Goal: Information Seeking & Learning: Learn about a topic

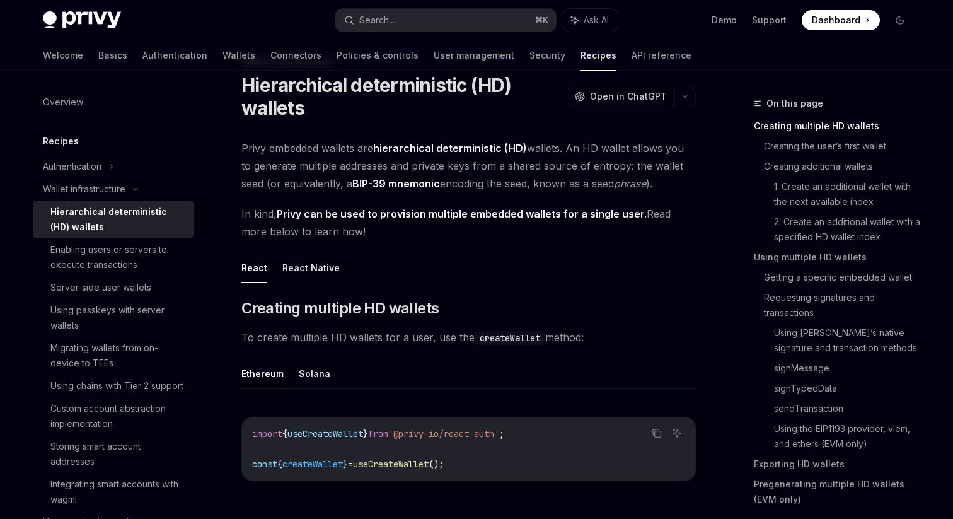
scroll to position [71, 0]
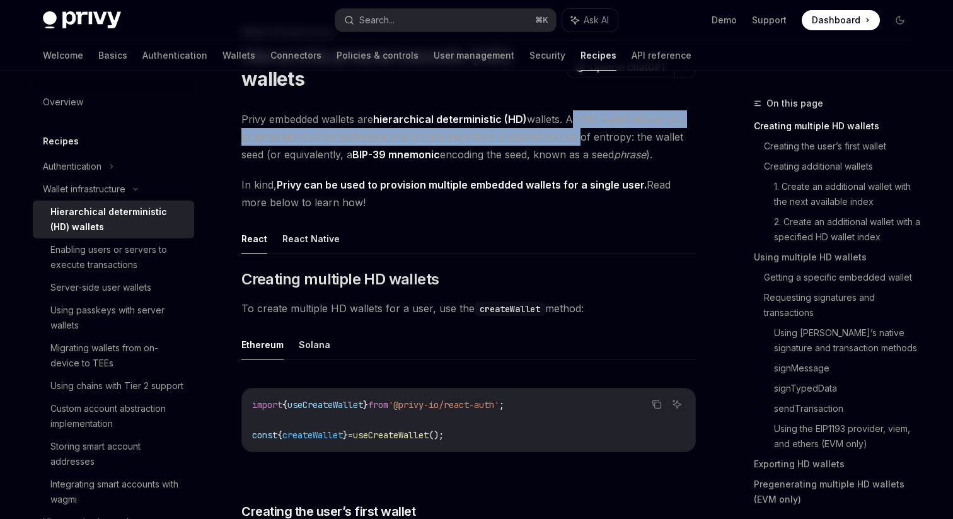
drag, startPoint x: 570, startPoint y: 120, endPoint x: 560, endPoint y: 134, distance: 16.3
click at [560, 134] on span "Privy embedded wallets are hierarchical deterministic (HD) wallets. An HD walle…" at bounding box center [468, 136] width 454 height 53
click at [405, 138] on span "Privy embedded wallets are hierarchical deterministic (HD) wallets. An HD walle…" at bounding box center [468, 136] width 454 height 53
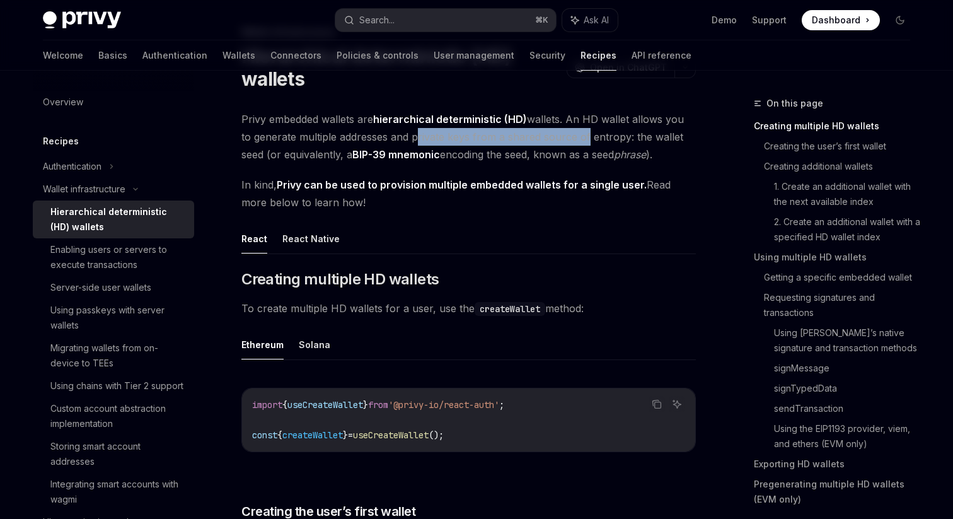
drag, startPoint x: 399, startPoint y: 137, endPoint x: 569, endPoint y: 137, distance: 169.6
click at [569, 137] on span "Privy embedded wallets are hierarchical deterministic (HD) wallets. An HD walle…" at bounding box center [468, 136] width 454 height 53
click at [600, 139] on span "Privy embedded wallets are hierarchical deterministic (HD) wallets. An HD walle…" at bounding box center [468, 136] width 454 height 53
drag, startPoint x: 621, startPoint y: 137, endPoint x: 538, endPoint y: 139, distance: 82.6
click at [538, 139] on span "Privy embedded wallets are hierarchical deterministic (HD) wallets. An HD walle…" at bounding box center [468, 136] width 454 height 53
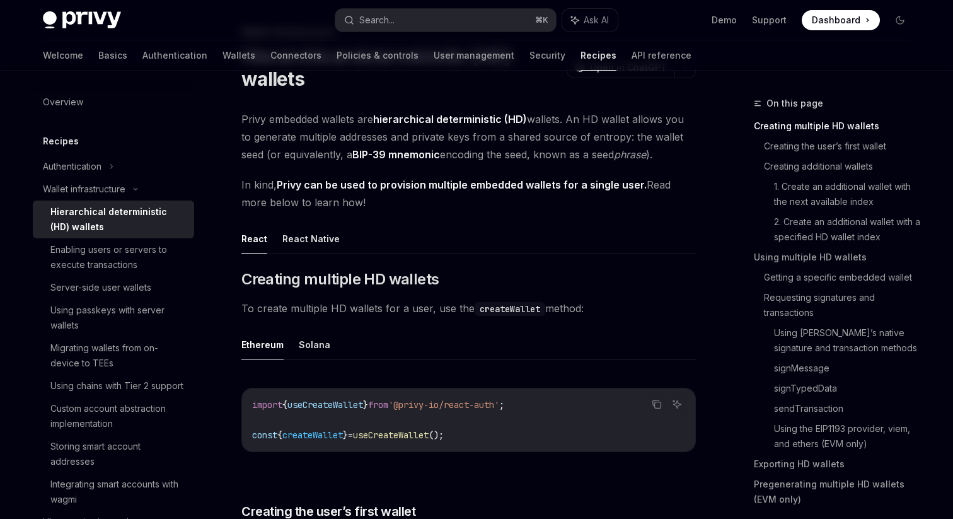
click at [611, 138] on span "Privy embedded wallets are hierarchical deterministic (HD) wallets. An HD walle…" at bounding box center [468, 136] width 454 height 53
click at [621, 138] on span "Privy embedded wallets are hierarchical deterministic (HD) wallets. An HD walle…" at bounding box center [468, 136] width 454 height 53
drag, startPoint x: 616, startPoint y: 139, endPoint x: 291, endPoint y: 156, distance: 325.1
click at [291, 157] on span "Privy embedded wallets are hierarchical deterministic (HD) wallets. An HD walle…" at bounding box center [468, 136] width 454 height 53
click at [291, 156] on span "Privy embedded wallets are hierarchical deterministic (HD) wallets. An HD walle…" at bounding box center [468, 136] width 454 height 53
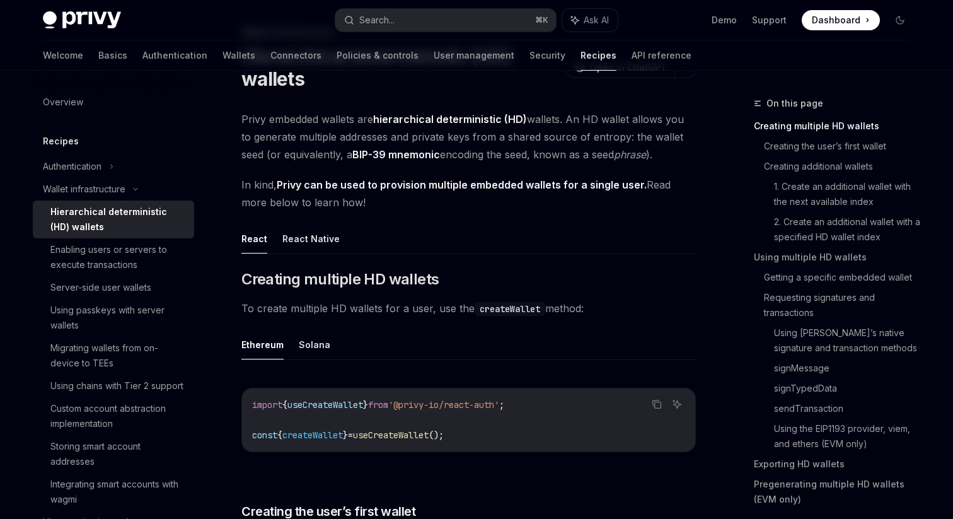
click at [269, 157] on span "Privy embedded wallets are hierarchical deterministic (HD) wallets. An HD walle…" at bounding box center [468, 136] width 454 height 53
drag, startPoint x: 249, startPoint y: 157, endPoint x: 304, endPoint y: 156, distance: 54.9
click at [304, 156] on span "Privy embedded wallets are hierarchical deterministic (HD) wallets. An HD walle…" at bounding box center [468, 136] width 454 height 53
drag, startPoint x: 461, startPoint y: 149, endPoint x: 532, endPoint y: 150, distance: 70.6
click at [530, 149] on span "Privy embedded wallets are hierarchical deterministic (HD) wallets. An HD walle…" at bounding box center [468, 136] width 454 height 53
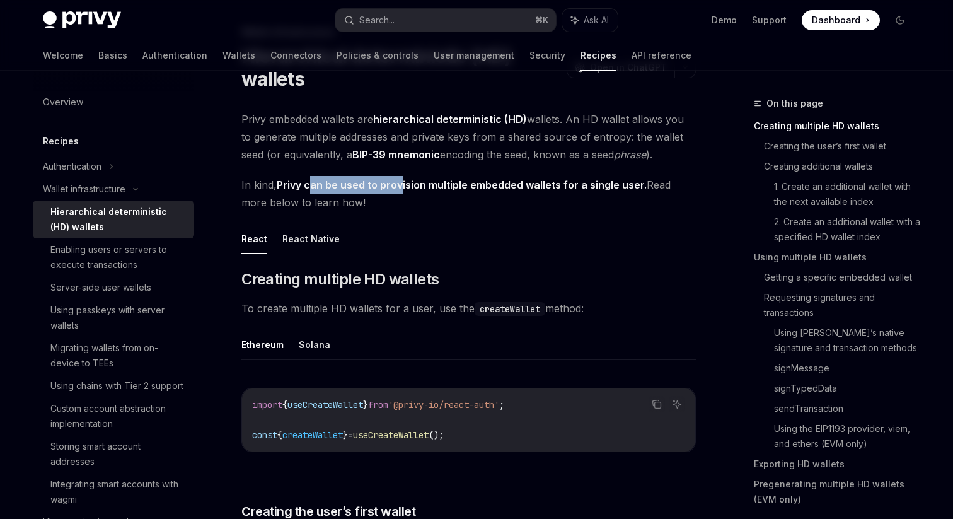
drag, startPoint x: 313, startPoint y: 183, endPoint x: 406, endPoint y: 182, distance: 92.7
click at [403, 182] on strong "Privy can be used to provision multiple embedded wallets for a single user." at bounding box center [462, 184] width 370 height 13
drag, startPoint x: 248, startPoint y: 181, endPoint x: 389, endPoint y: 181, distance: 141.2
click at [390, 181] on span "In kind, Privy can be used to provision multiple embedded wallets for a single …" at bounding box center [468, 193] width 454 height 35
click at [434, 188] on strong "Privy can be used to provision multiple embedded wallets for a single user." at bounding box center [462, 184] width 370 height 13
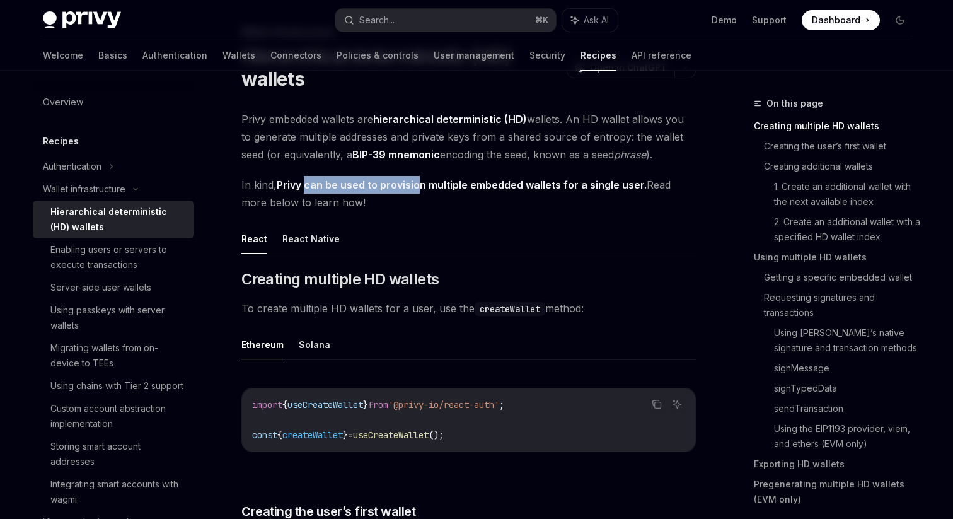
drag, startPoint x: 307, startPoint y: 181, endPoint x: 418, endPoint y: 180, distance: 110.9
click at [419, 180] on strong "Privy can be used to provision multiple embedded wallets for a single user." at bounding box center [462, 184] width 370 height 13
drag, startPoint x: 253, startPoint y: 199, endPoint x: 432, endPoint y: 202, distance: 179.0
click at [424, 199] on span "In kind, Privy can be used to provision multiple embedded wallets for a single …" at bounding box center [468, 193] width 454 height 35
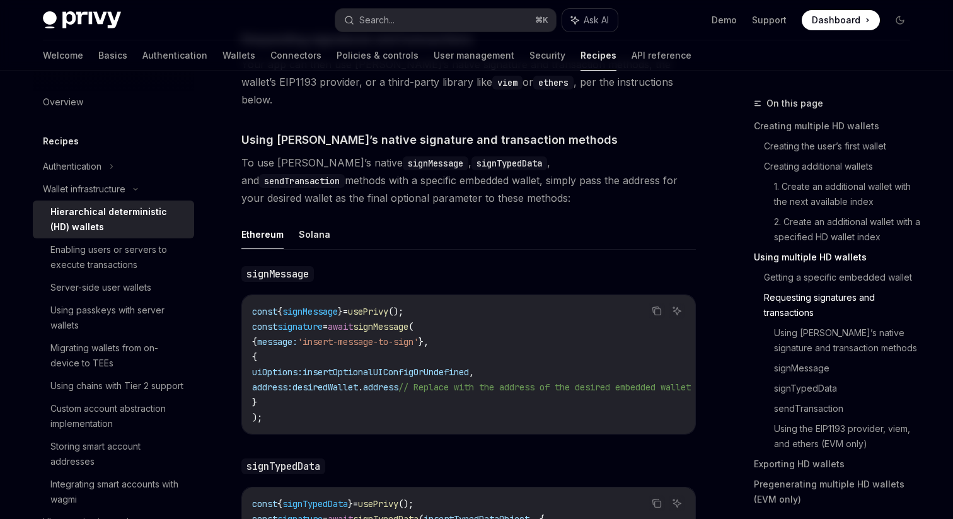
scroll to position [2023, 0]
